Goal: Find specific page/section: Find specific page/section

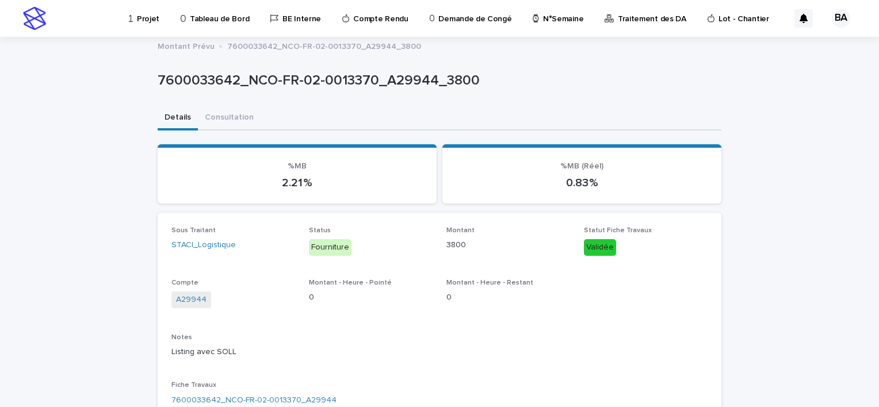
click at [147, 16] on p "Projet" at bounding box center [148, 12] width 22 height 24
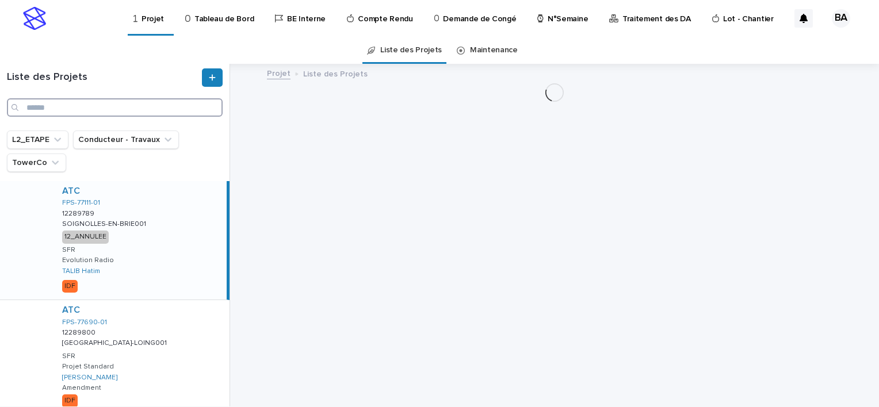
click at [115, 107] on input "Search" at bounding box center [115, 107] width 216 height 18
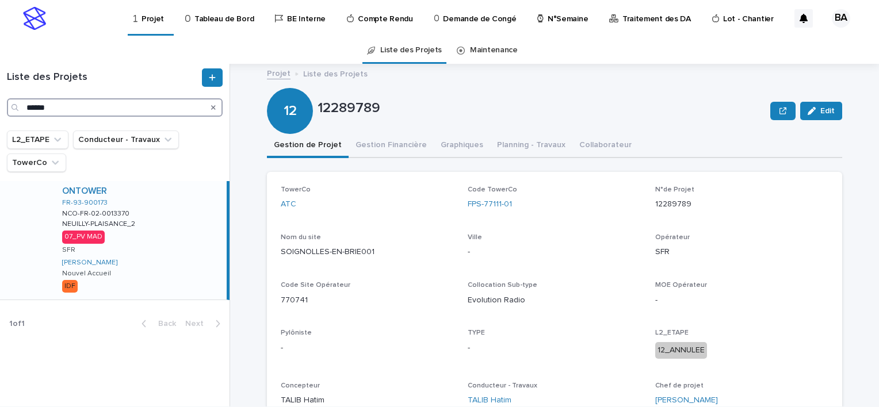
type input "******"
click at [174, 217] on div "ONTOWER FR-93-900173 NCO-FR-02-0013370 NCO-FR-02-0013370 [GEOGRAPHIC_DATA]-PLAI…" at bounding box center [140, 240] width 174 height 118
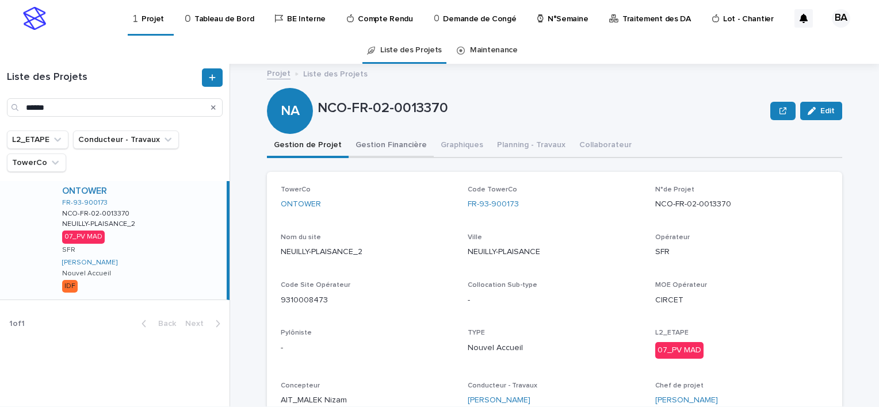
click at [380, 146] on button "Gestion Financière" at bounding box center [391, 146] width 85 height 24
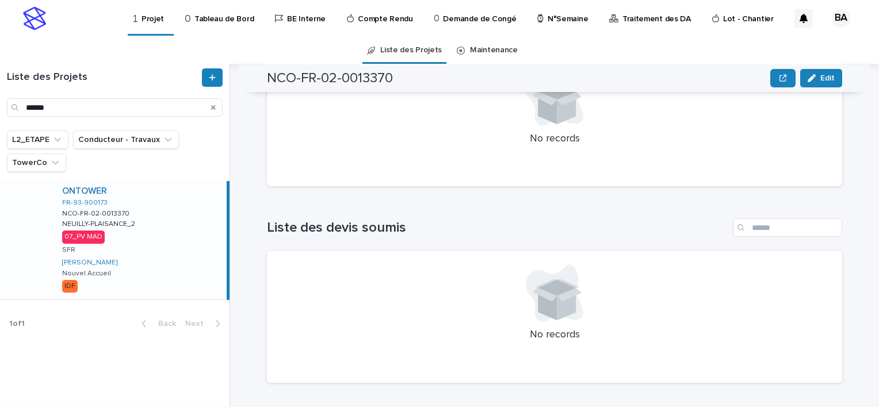
scroll to position [259, 0]
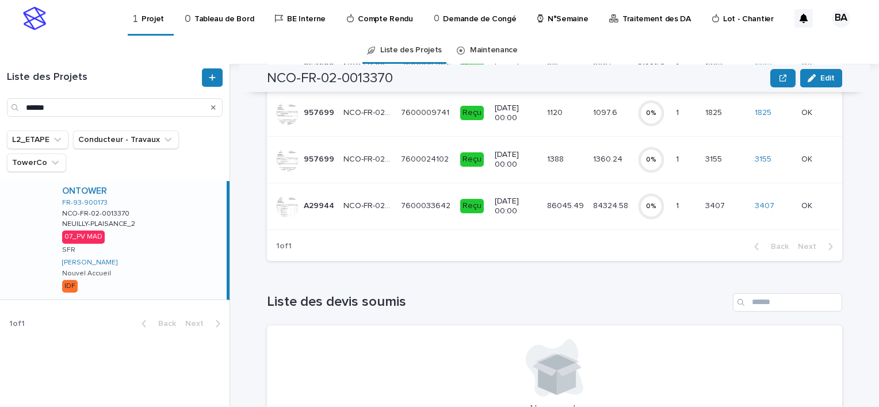
click at [419, 208] on p "7600033642" at bounding box center [427, 205] width 52 height 12
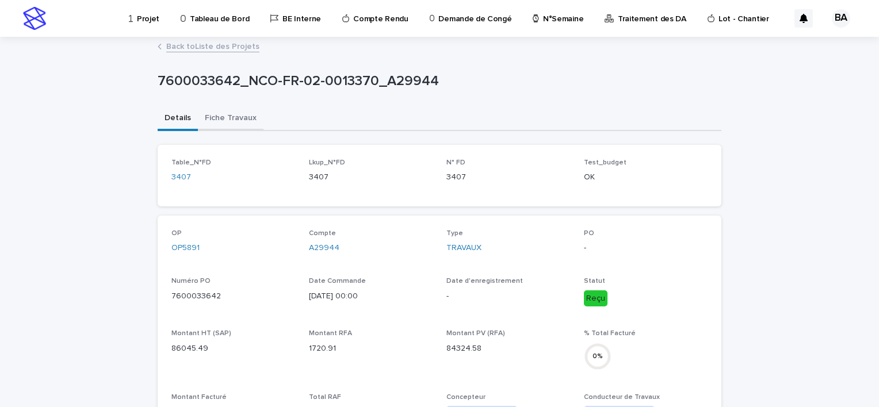
click at [233, 117] on button "Fiche Travaux" at bounding box center [231, 119] width 66 height 24
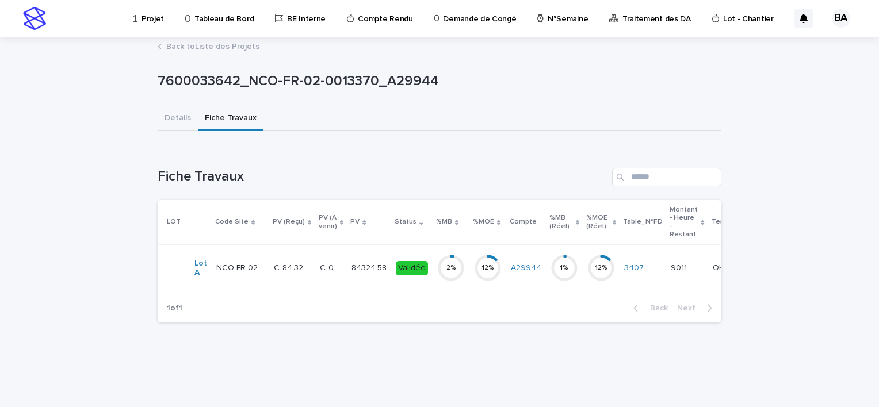
click at [337, 269] on p at bounding box center [331, 268] width 22 height 10
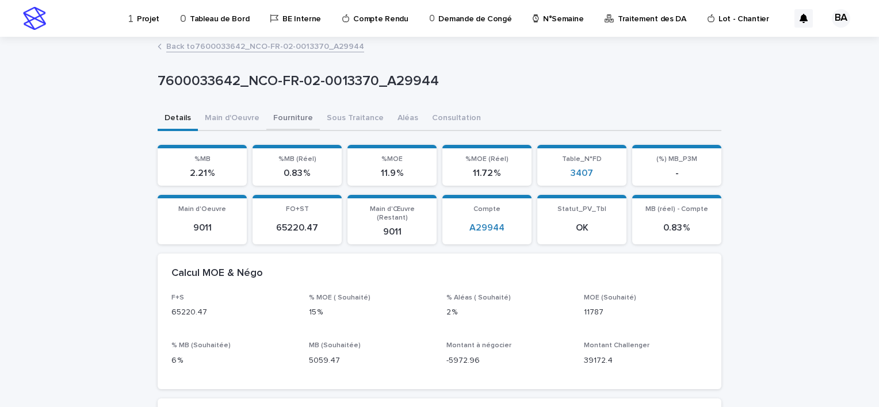
click at [288, 115] on button "Fourniture" at bounding box center [292, 119] width 53 height 24
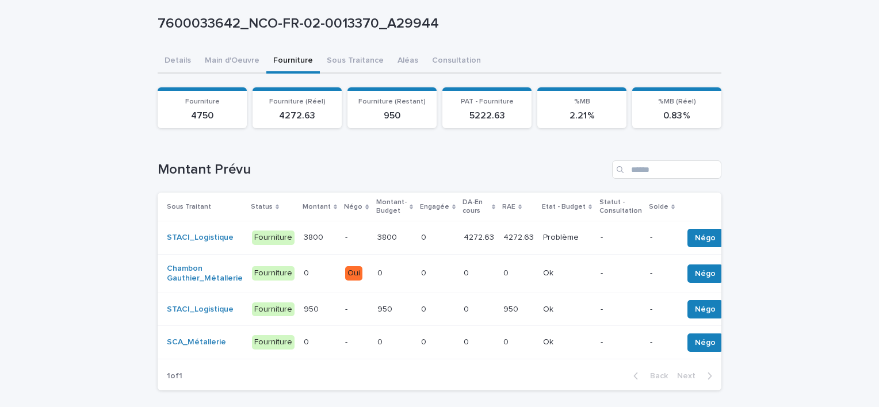
scroll to position [115, 0]
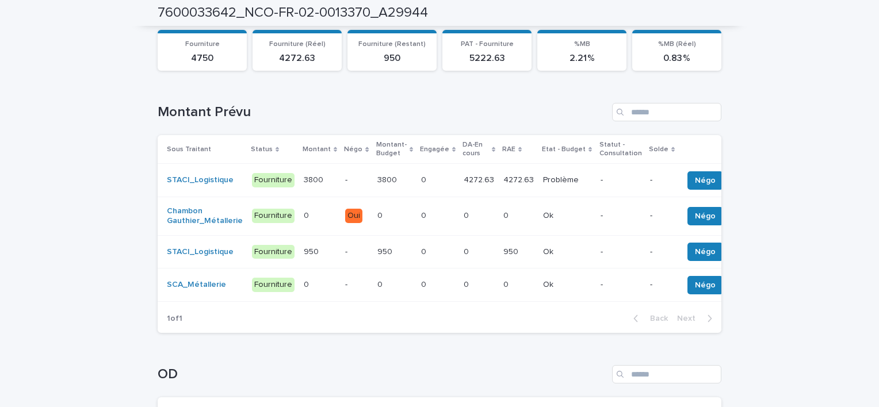
click at [345, 175] on p "-" at bounding box center [356, 180] width 22 height 10
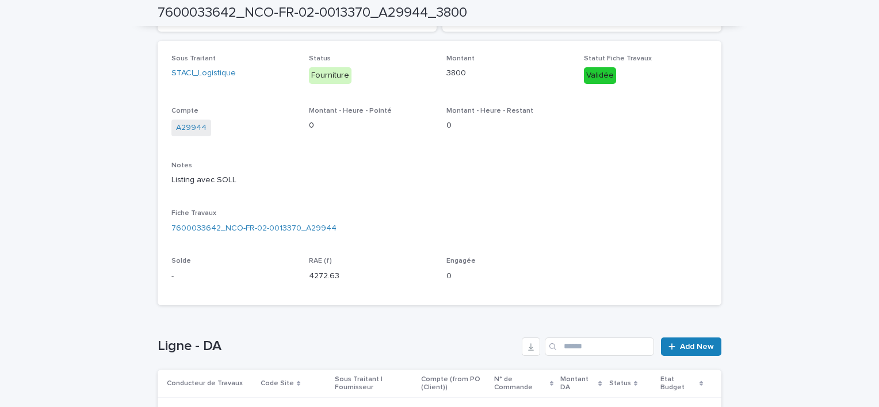
scroll to position [288, 0]
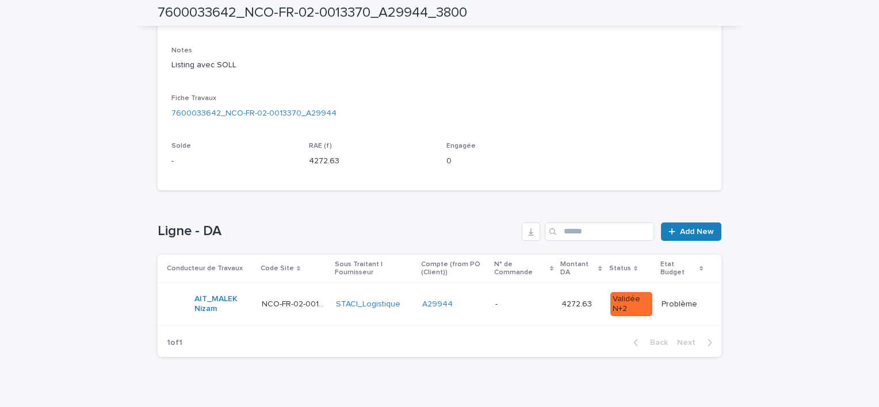
click at [320, 288] on td "NCO-FR-02-0013370 NCO-FR-02-0013370" at bounding box center [294, 304] width 74 height 43
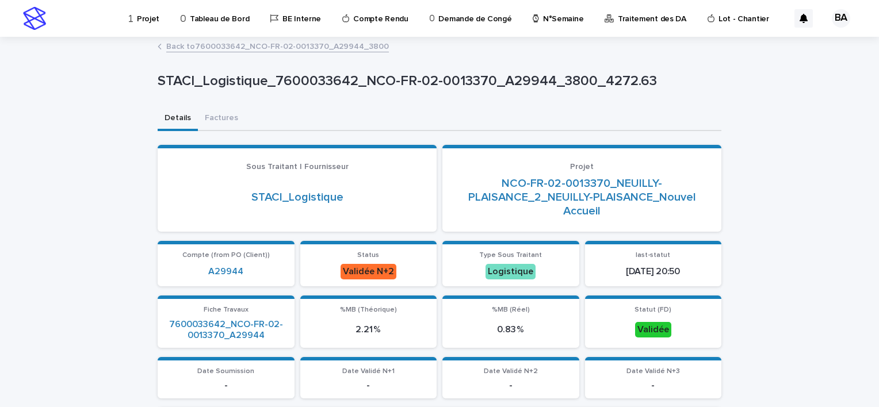
click at [158, 78] on p "STACI_Logistique_7600033642_NCO-FR-02-0013370_A29944_3800_4272.63" at bounding box center [437, 81] width 559 height 17
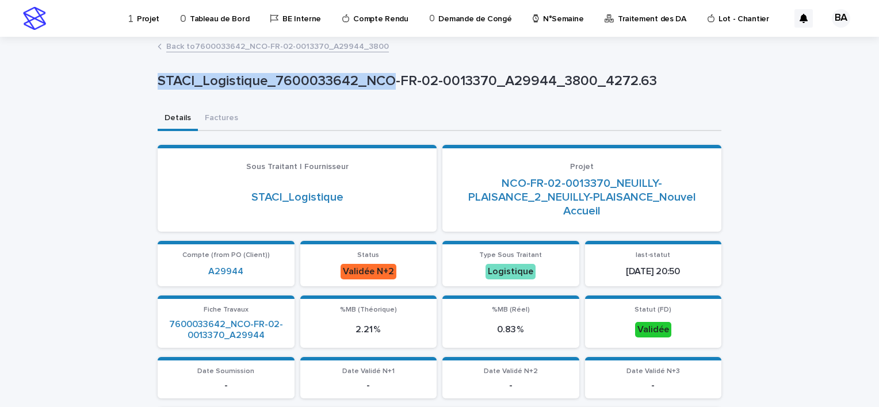
drag, startPoint x: 154, startPoint y: 78, endPoint x: 173, endPoint y: 81, distance: 18.5
click at [173, 81] on p "STACI_Logistique_7600033642_NCO-FR-02-0013370_A29944_3800_4272.63" at bounding box center [437, 81] width 559 height 17
drag, startPoint x: 173, startPoint y: 81, endPoint x: 152, endPoint y: 85, distance: 21.2
click at [159, 79] on p "STACI_Logistique_7600033642_NCO-FR-02-0013370_A29944_3800_4272.63" at bounding box center [437, 81] width 559 height 17
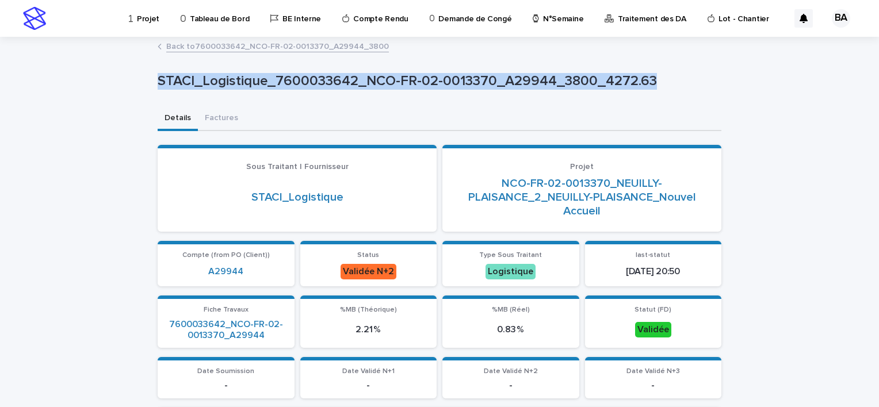
drag, startPoint x: 154, startPoint y: 82, endPoint x: 646, endPoint y: 82, distance: 492.3
click at [646, 82] on p "STACI_Logistique_7600033642_NCO-FR-02-0013370_A29944_3800_4272.63" at bounding box center [437, 81] width 559 height 17
copy p "STACI_Logistique_7600033642_NCO-FR-02-0013370_A29944_3800_4272.63"
